Goal: Communication & Community: Answer question/provide support

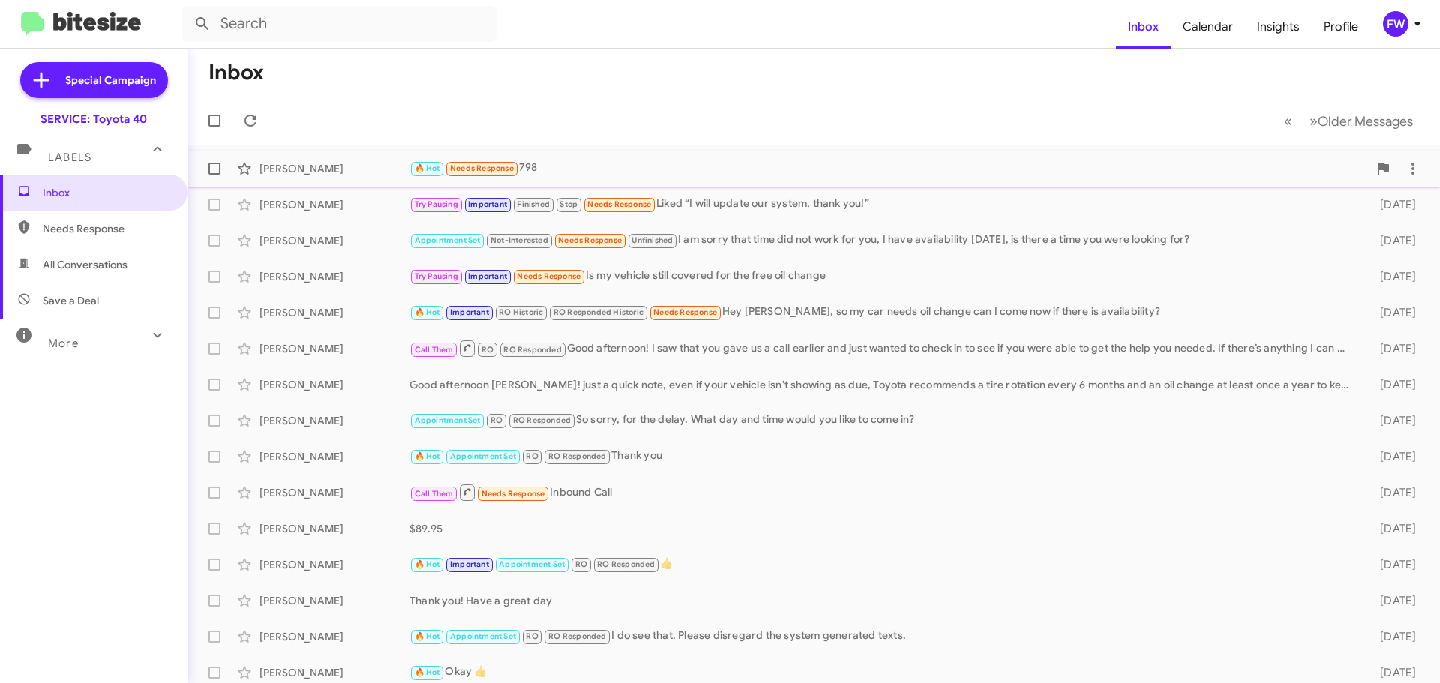
click at [661, 181] on span "[PERSON_NAME] 🔥 Hot Needs Response 798 [DATE]" at bounding box center [814, 169] width 1253 height 36
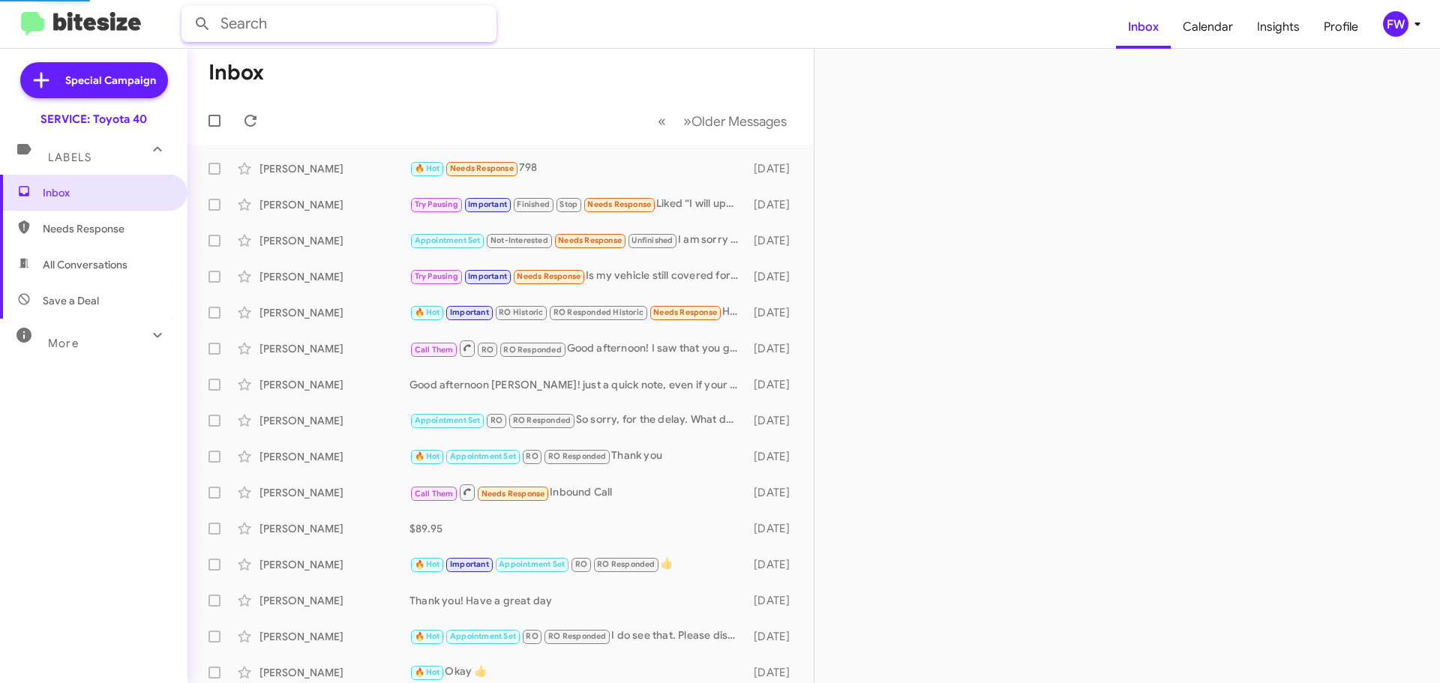
click at [231, 36] on input "text" at bounding box center [339, 24] width 315 height 36
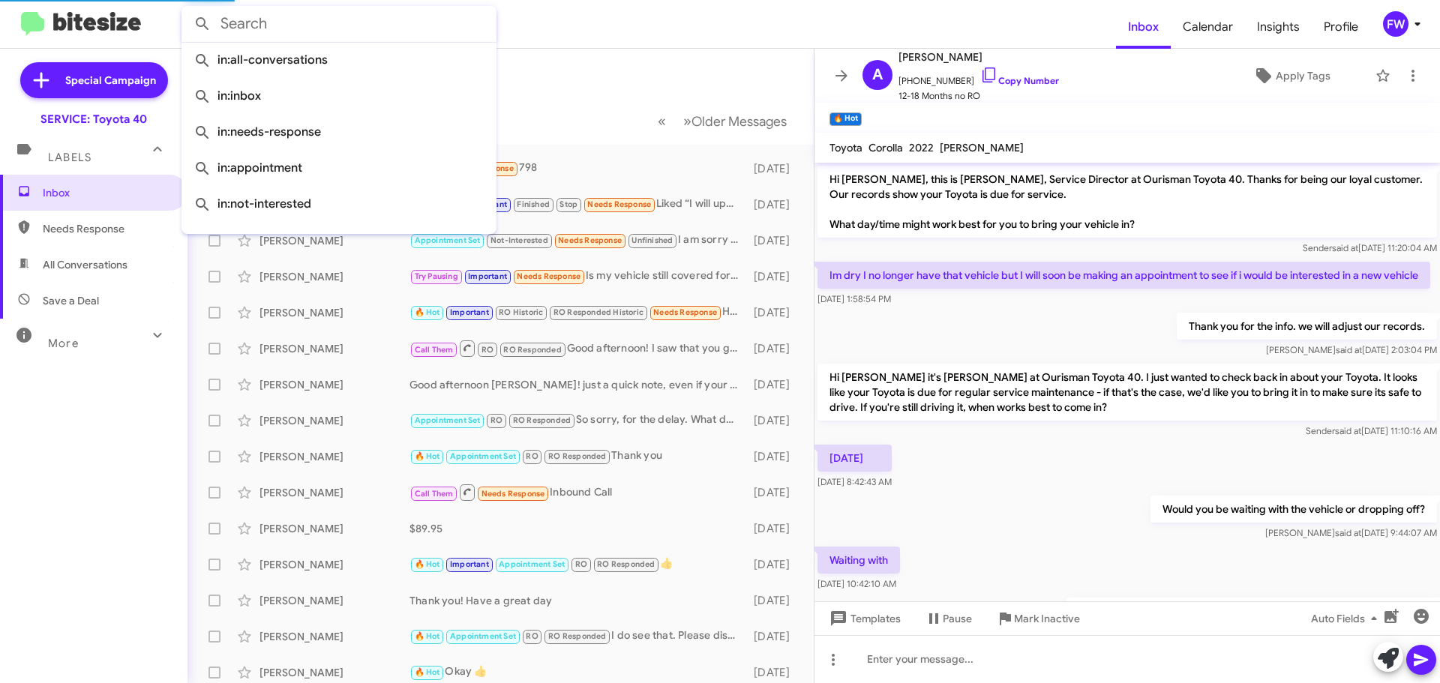
scroll to position [169, 0]
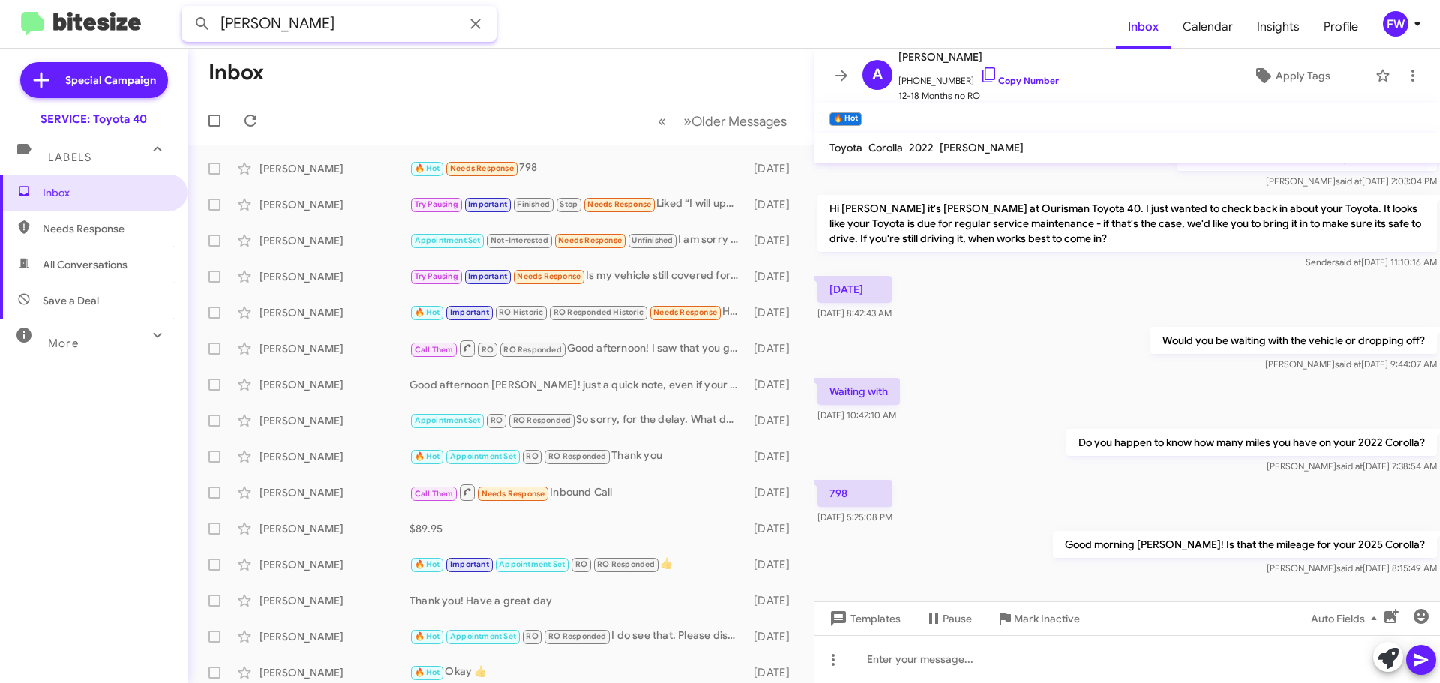
type input "[PERSON_NAME]"
click at [188, 9] on button at bounding box center [203, 24] width 30 height 30
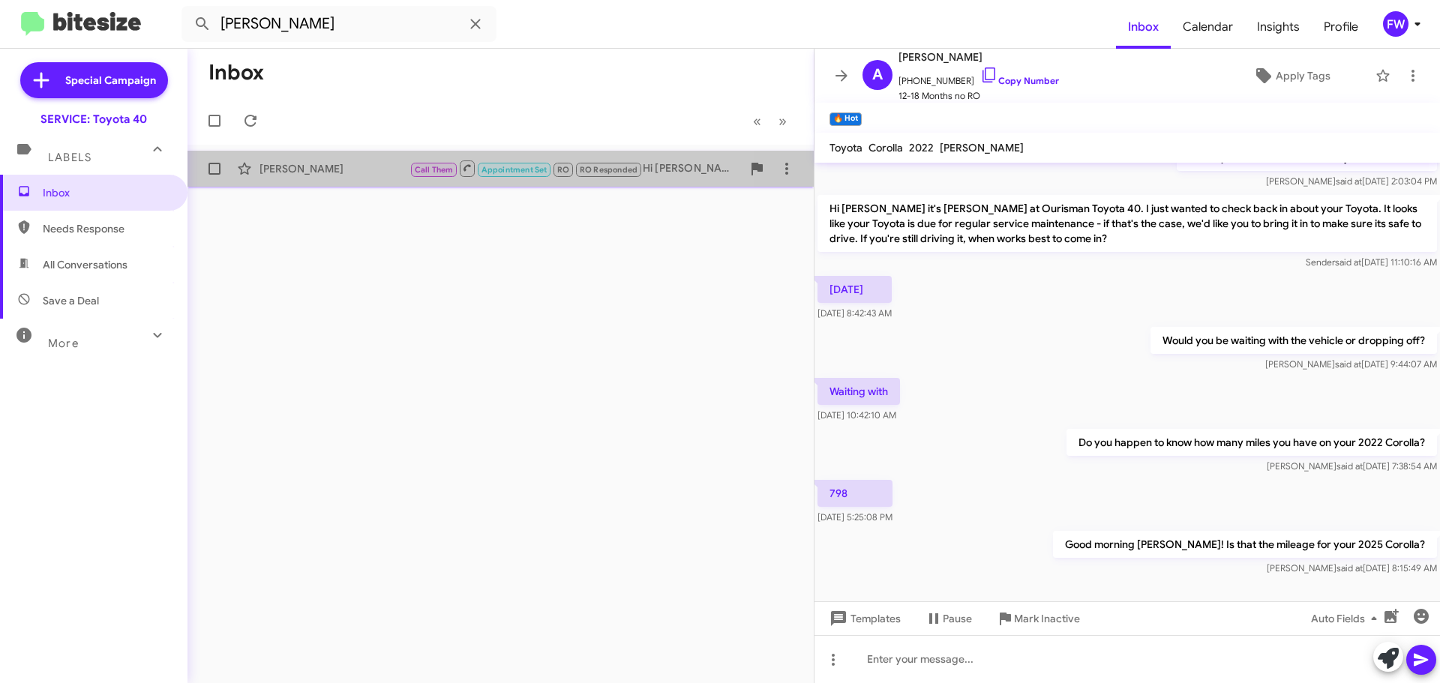
click at [308, 174] on div "[PERSON_NAME]" at bounding box center [335, 168] width 150 height 15
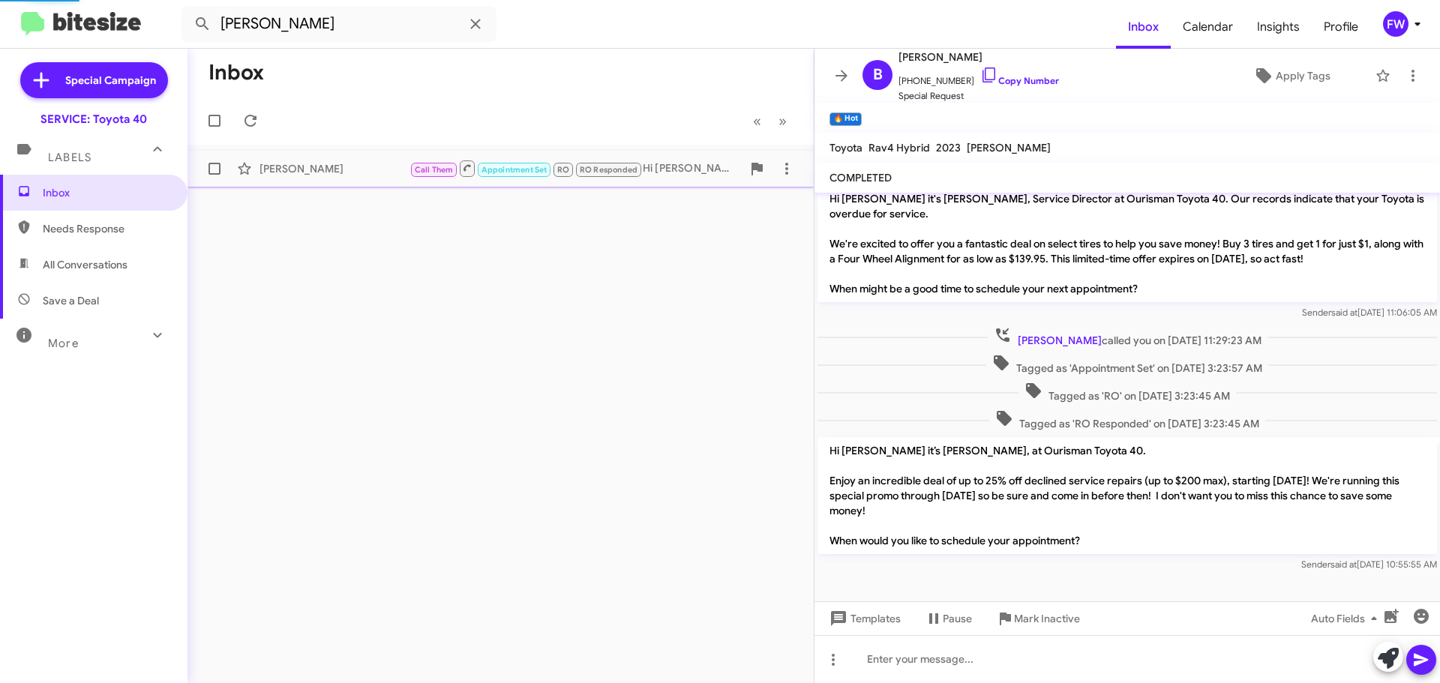
scroll to position [77, 0]
click at [878, 73] on icon at bounding box center [877, 75] width 15 height 15
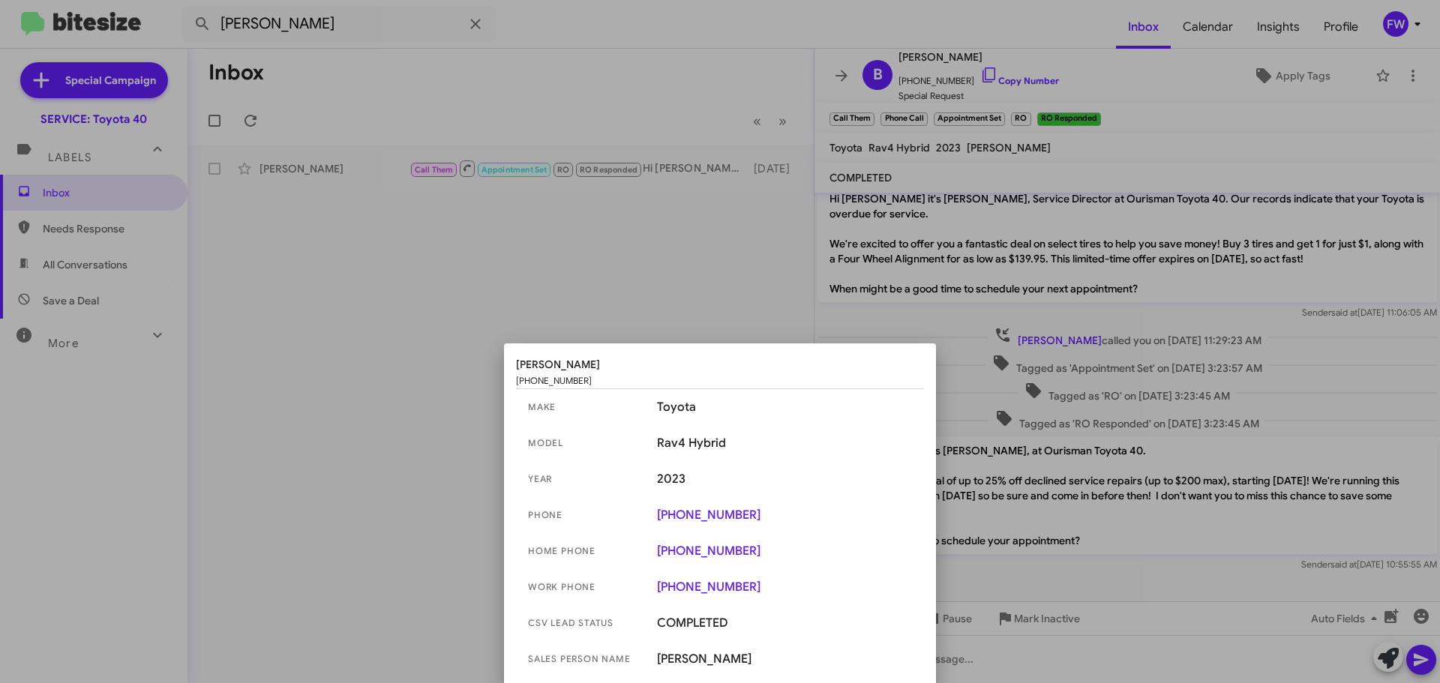
click at [475, 320] on div at bounding box center [720, 341] width 1440 height 683
